Goal: Task Accomplishment & Management: Manage account settings

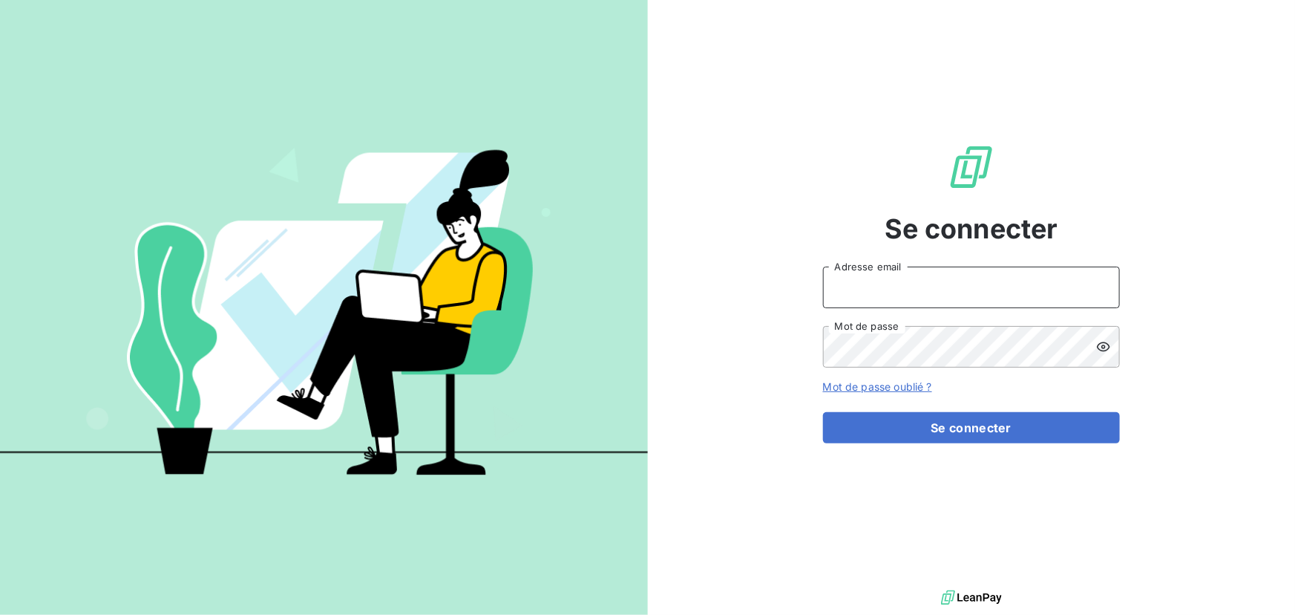
click at [903, 282] on input "Adresse email" at bounding box center [971, 287] width 297 height 42
type input "admin@aldaran"
click at [823, 412] on button "Se connecter" at bounding box center [971, 427] width 297 height 31
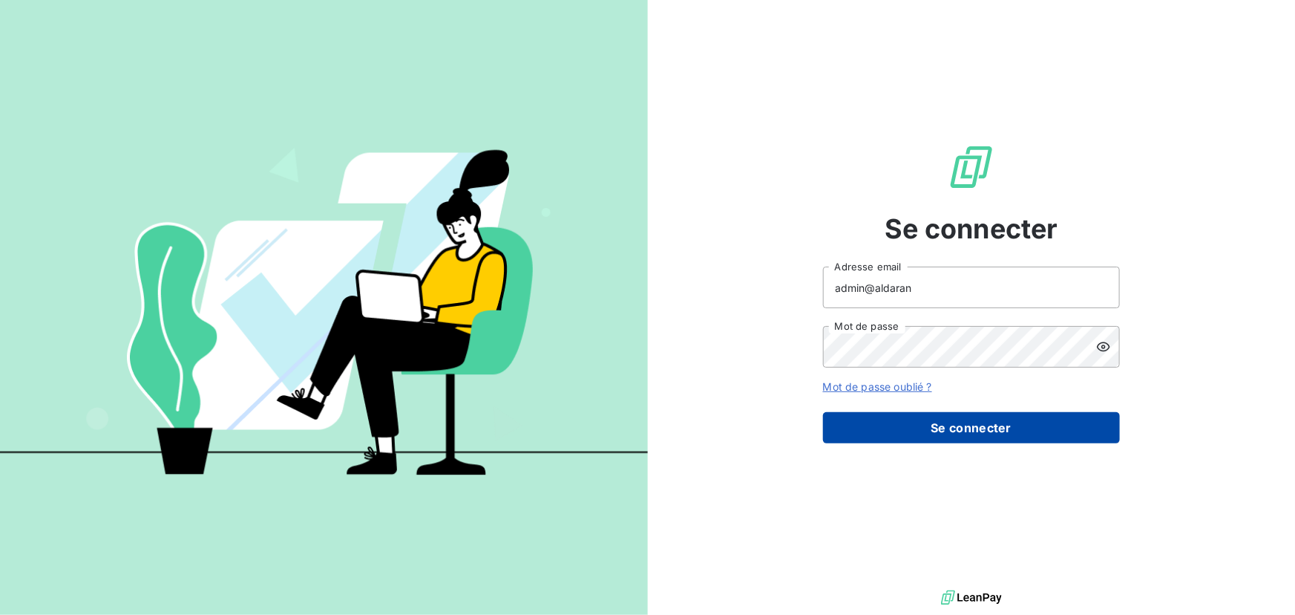
click at [854, 433] on button "Se connecter" at bounding box center [971, 427] width 297 height 31
click at [868, 426] on button "Se connecter" at bounding box center [971, 427] width 297 height 31
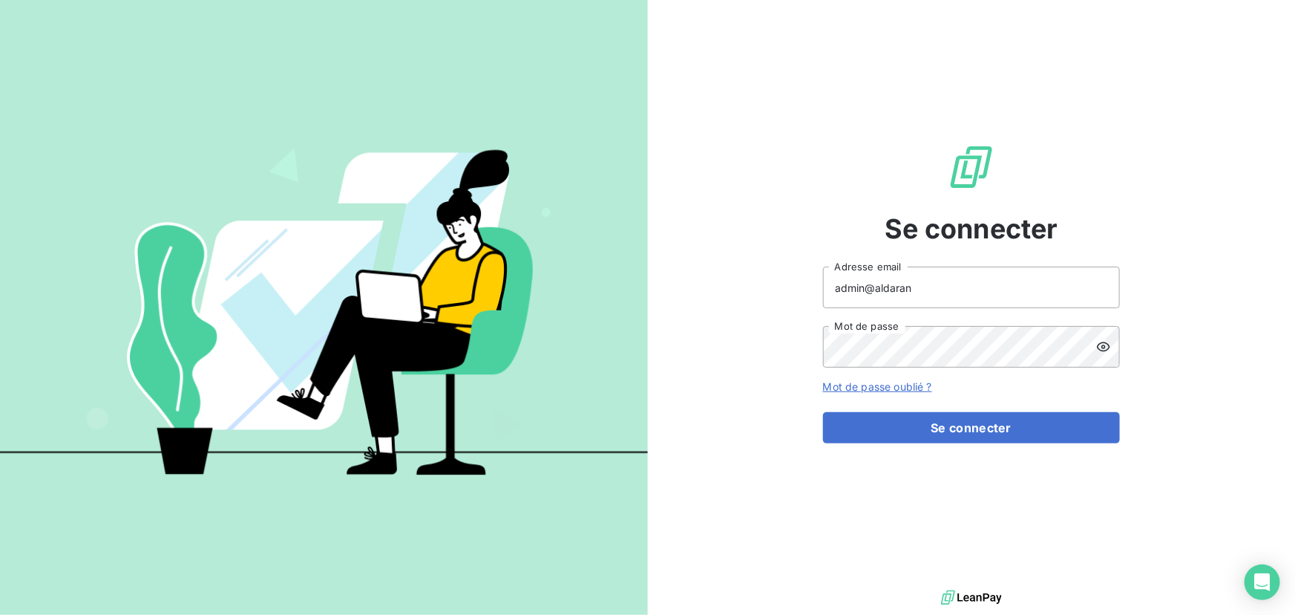
click at [1105, 346] on icon at bounding box center [1103, 347] width 13 height 10
click at [1180, 341] on div "Se connecter admin@aldaran Adresse email Mot de passe Mot de passe oublié ? Se …" at bounding box center [972, 293] width 648 height 586
